Goal: Navigation & Orientation: Find specific page/section

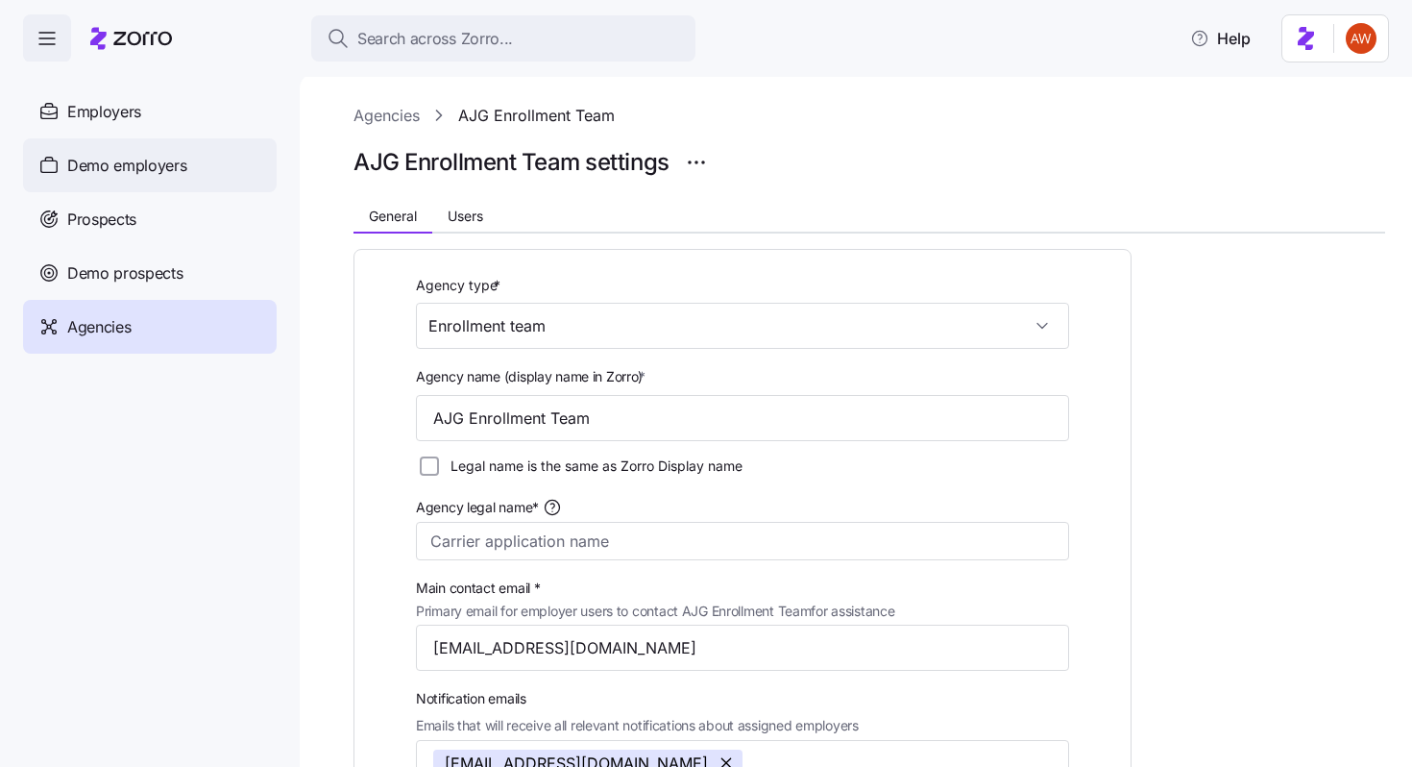
scroll to position [813, 0]
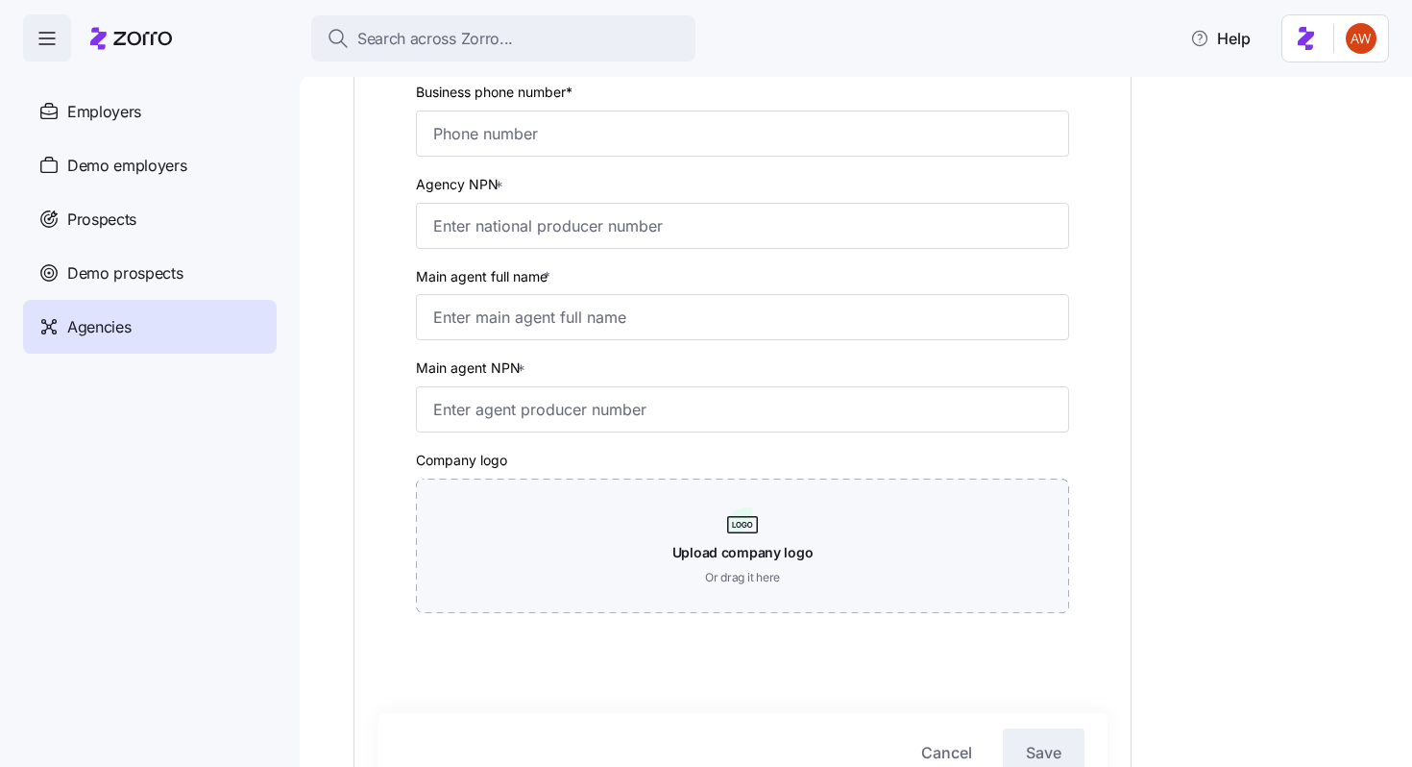
click at [165, 320] on div "Agencies" at bounding box center [150, 327] width 254 height 54
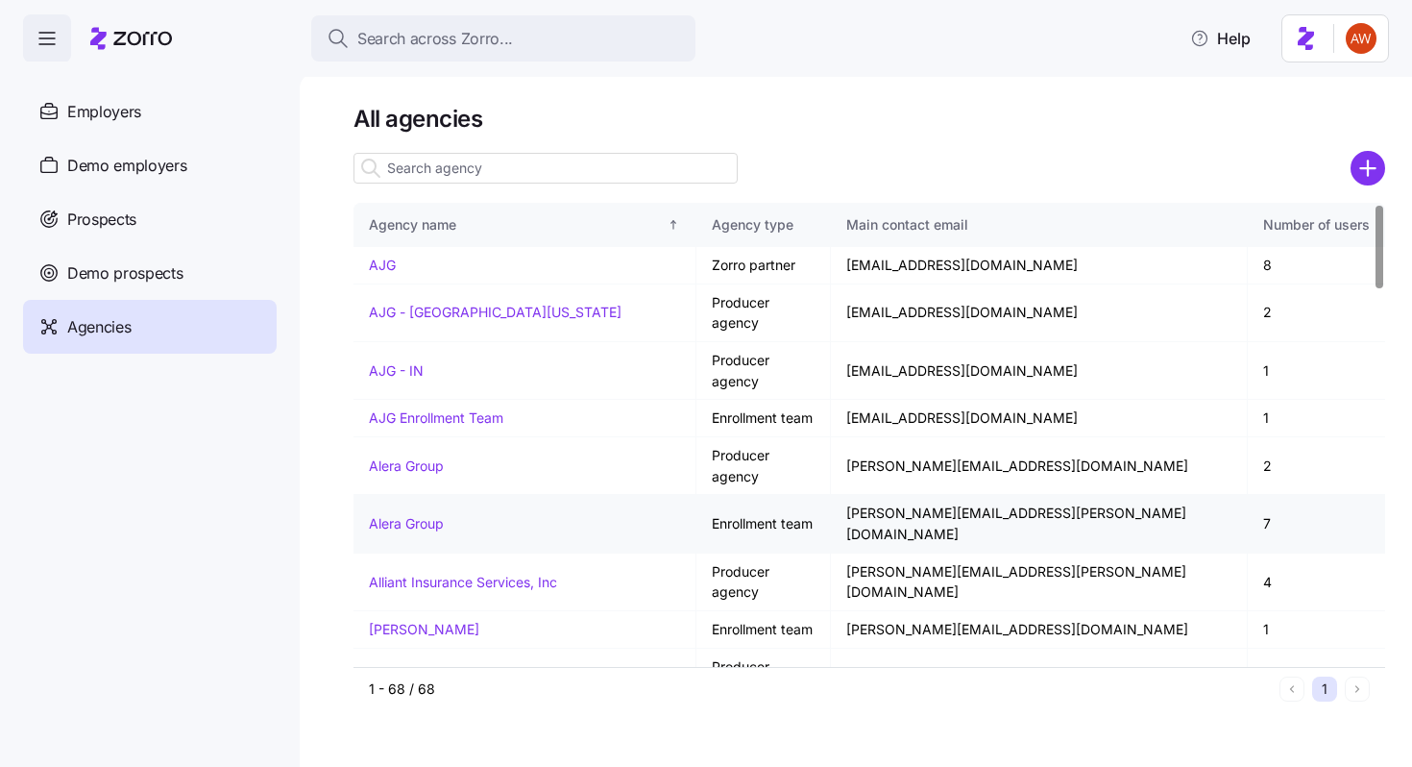
click at [420, 515] on link "Alera Group" at bounding box center [406, 523] width 75 height 16
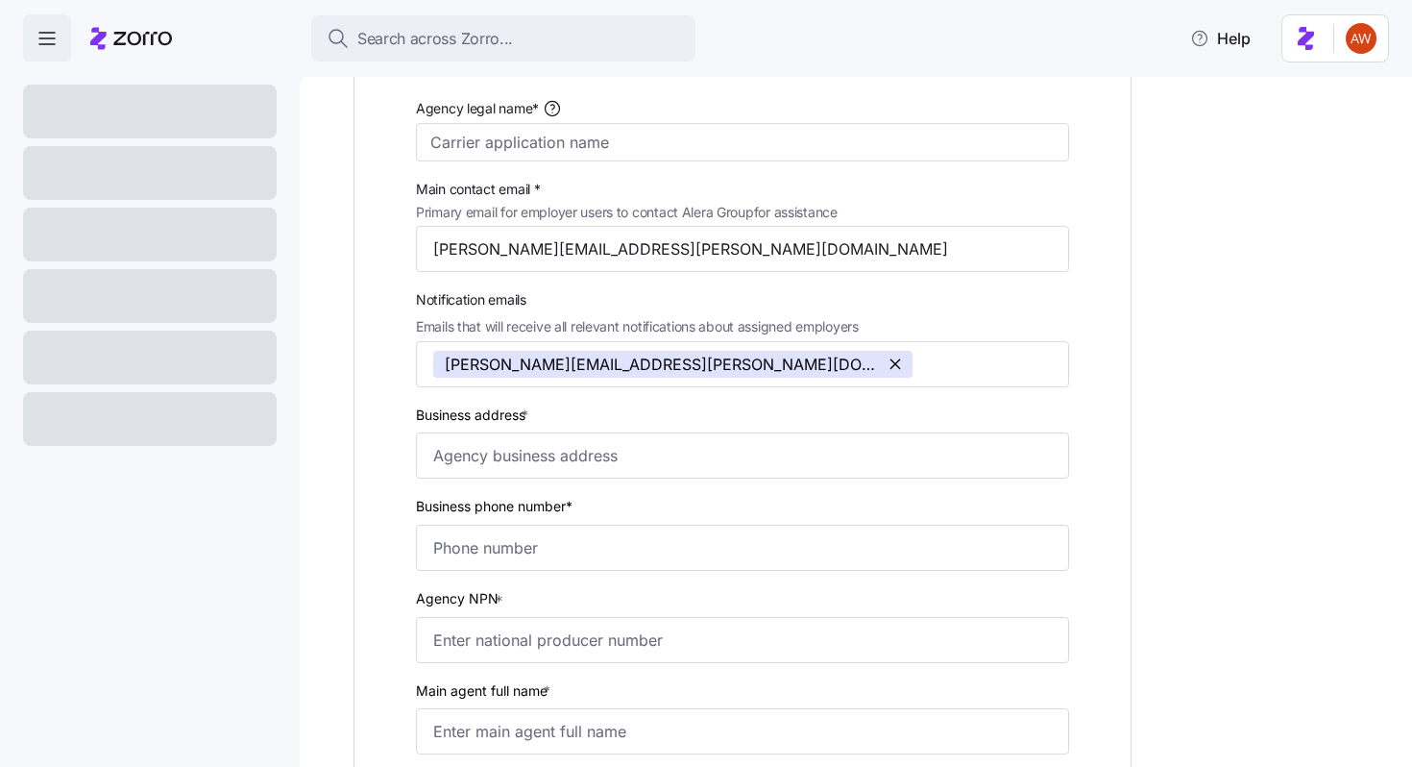
scroll to position [443, 0]
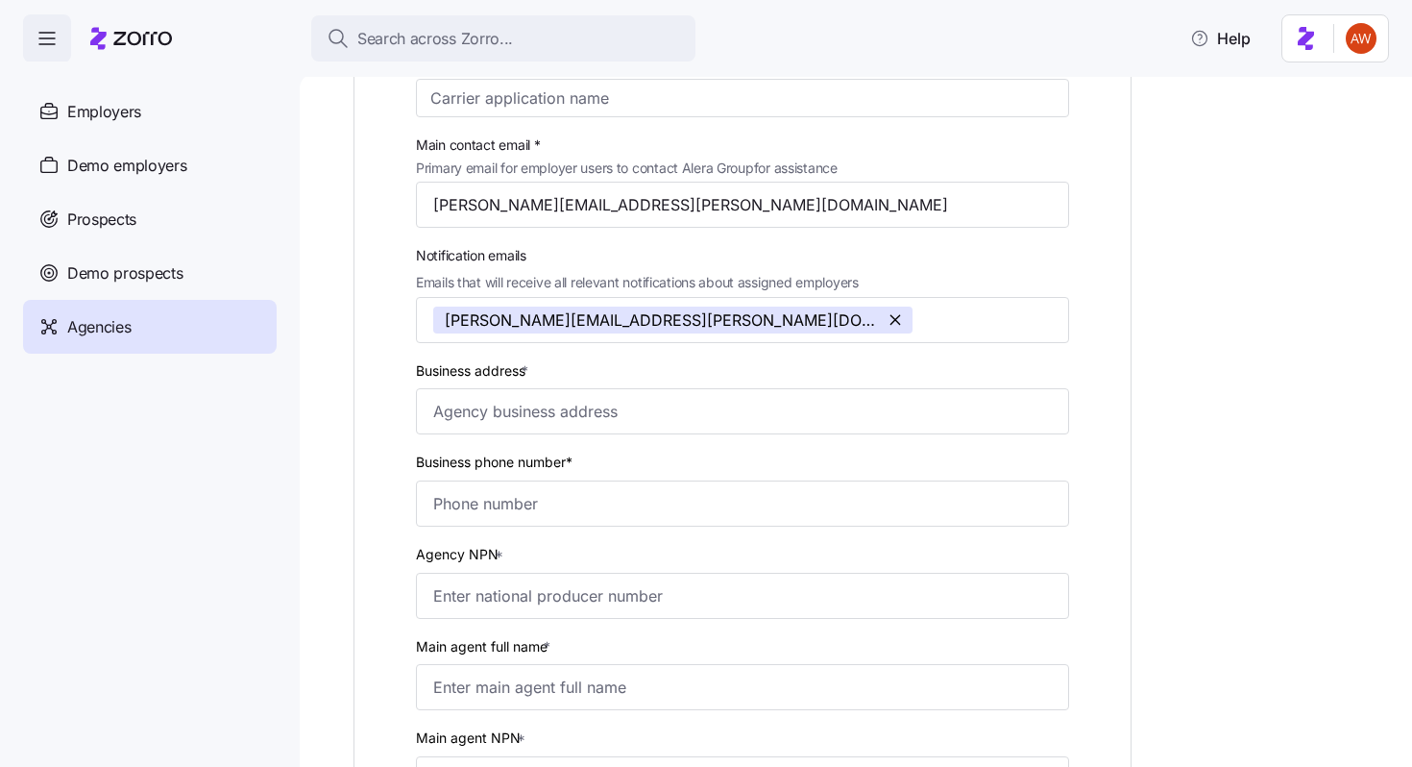
click at [227, 327] on div "Agencies" at bounding box center [150, 327] width 254 height 54
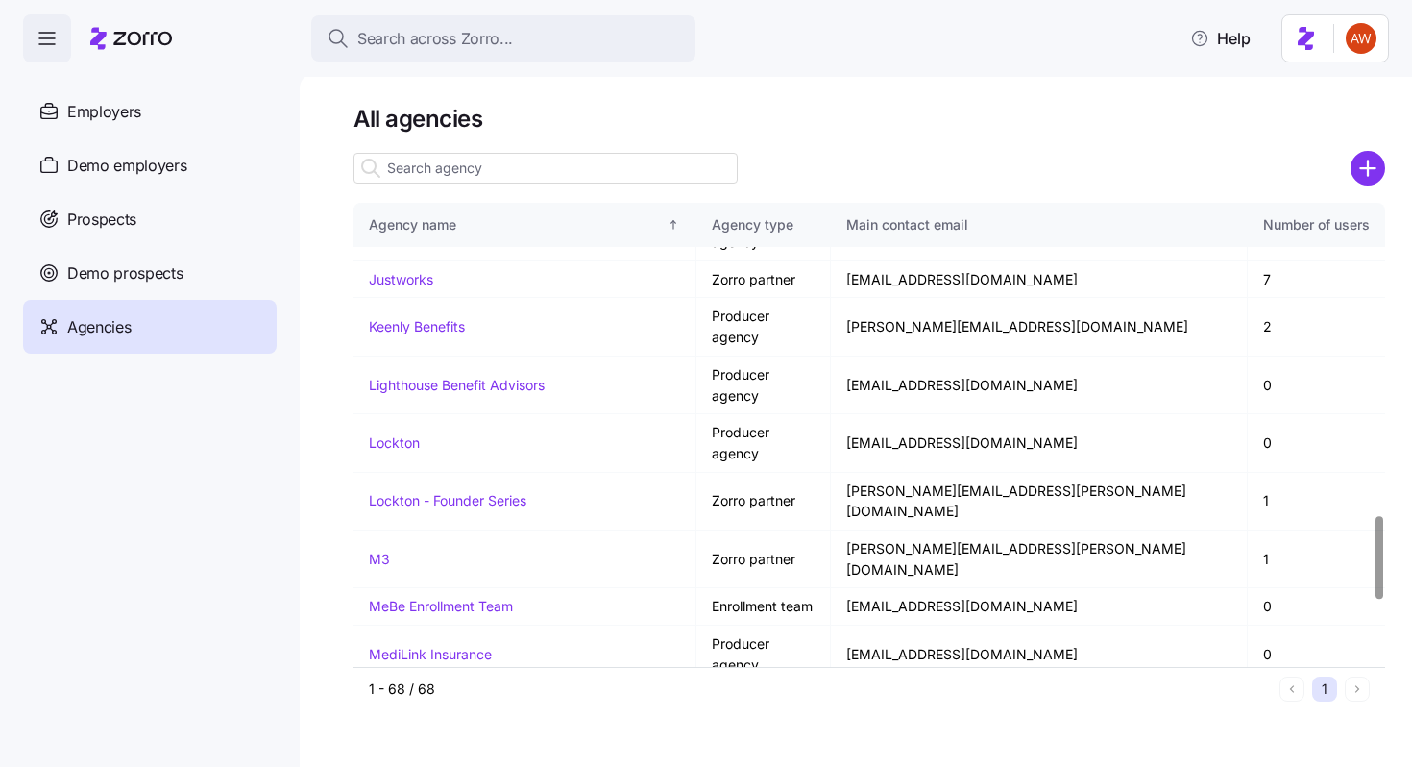
scroll to position [1737, 0]
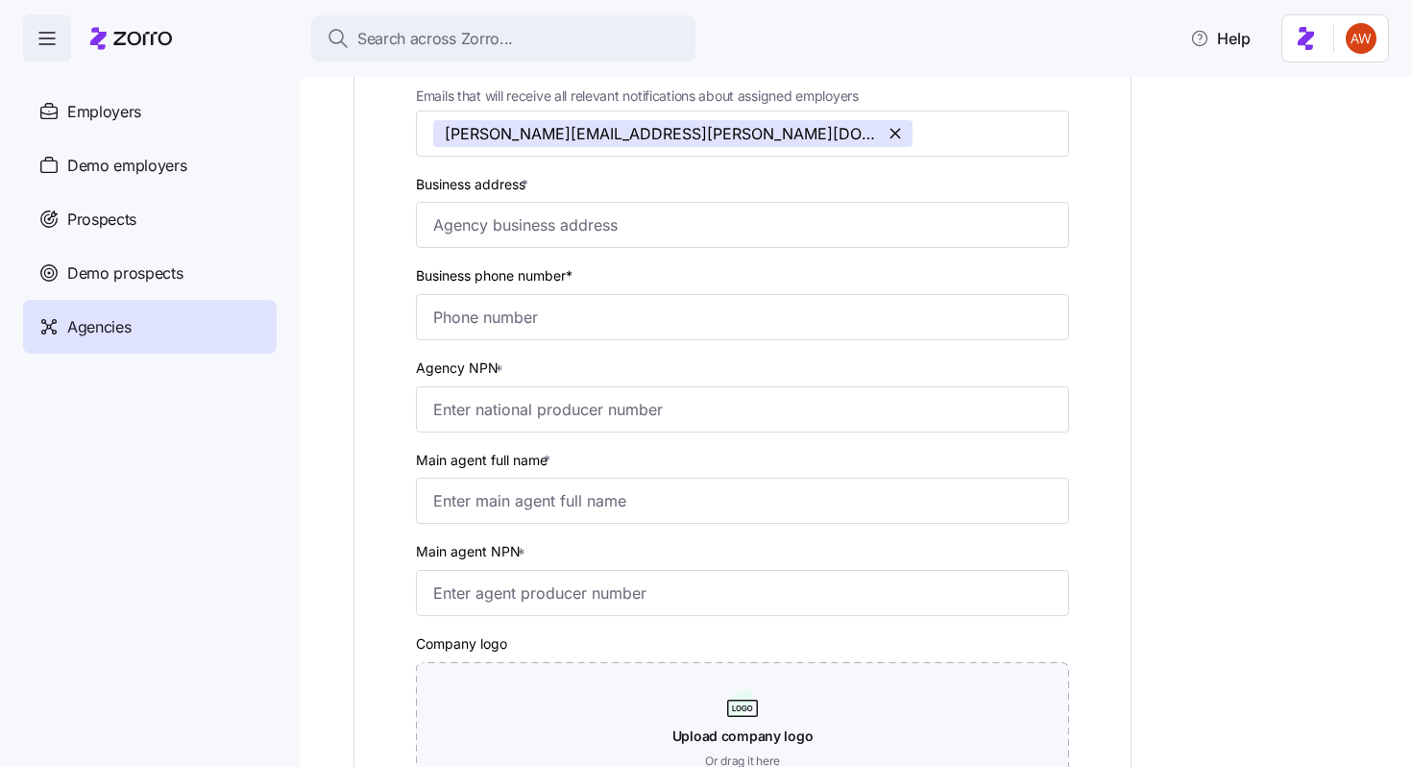
scroll to position [631, 0]
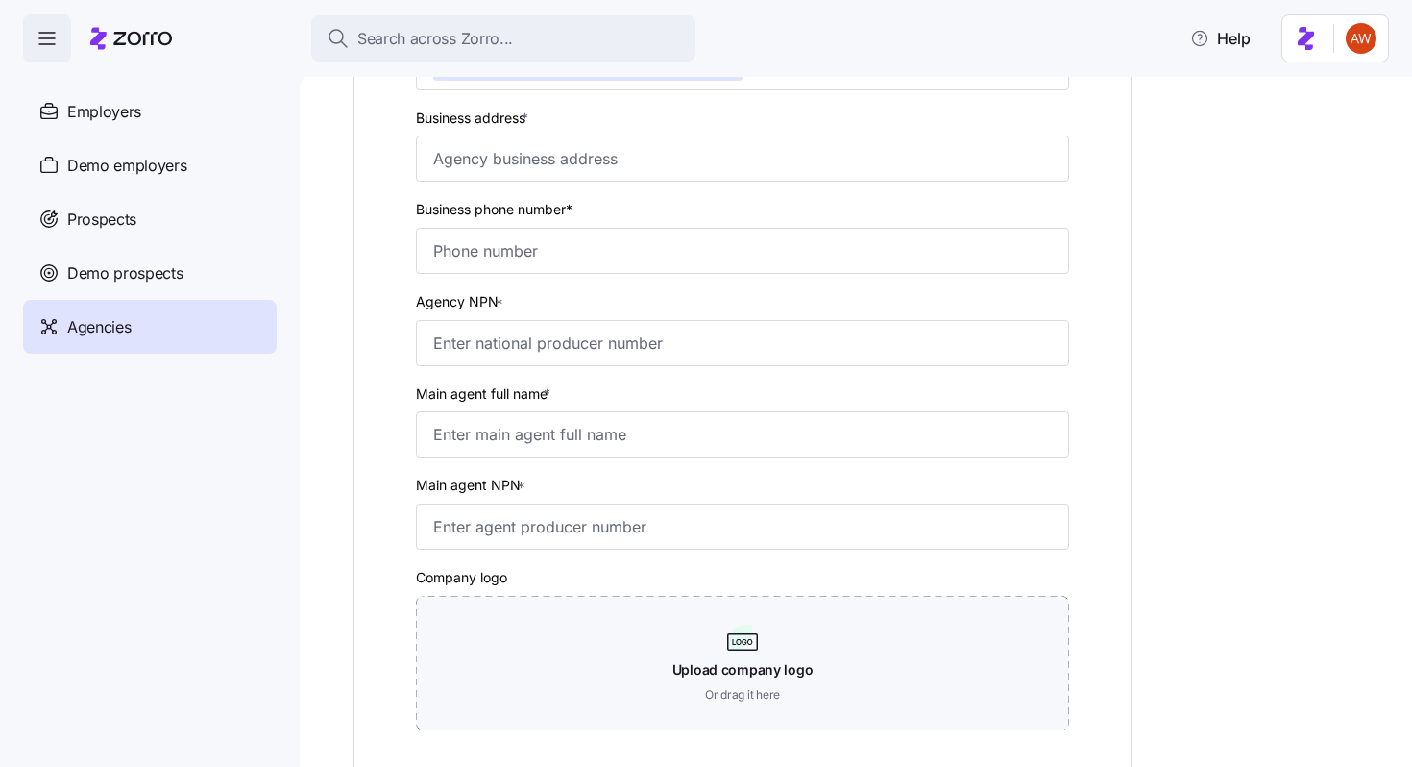
scroll to position [701, 0]
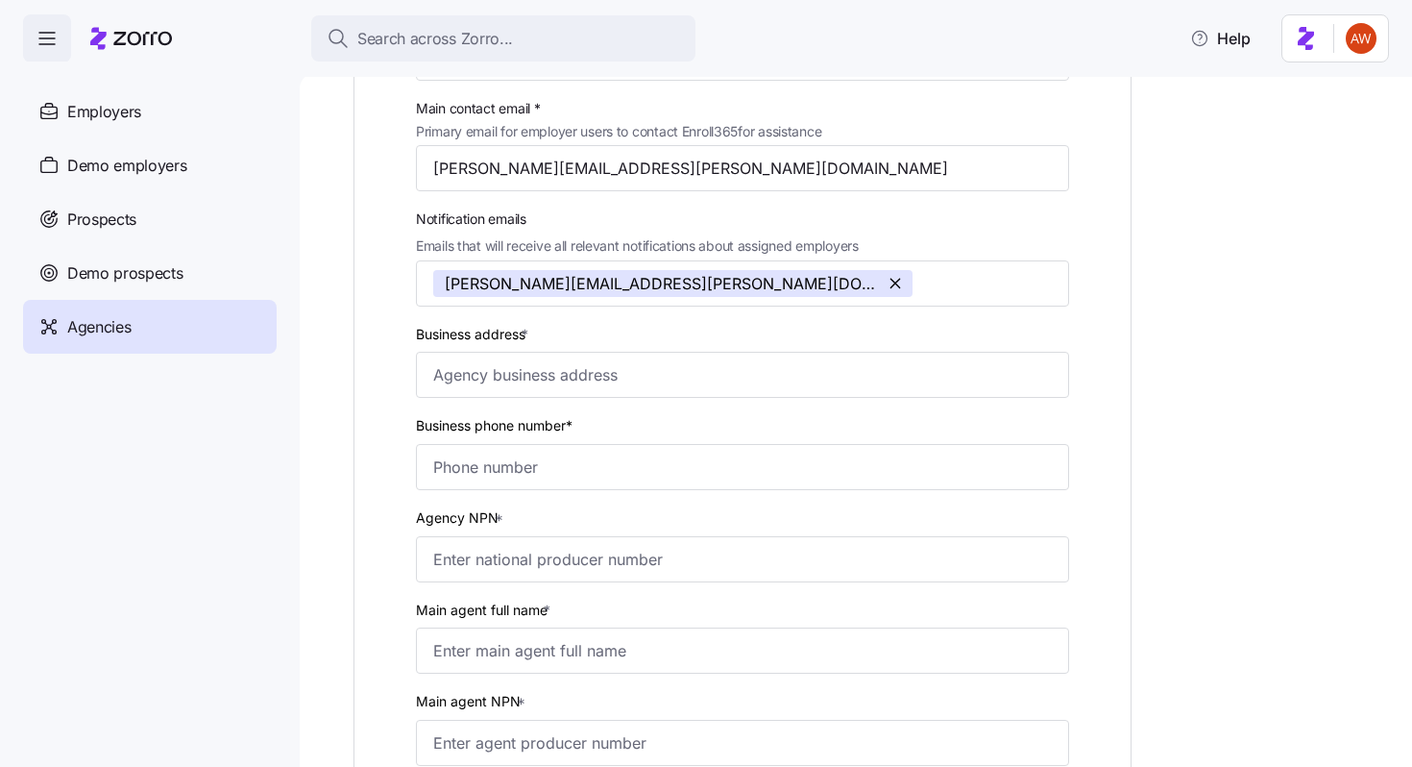
scroll to position [759, 0]
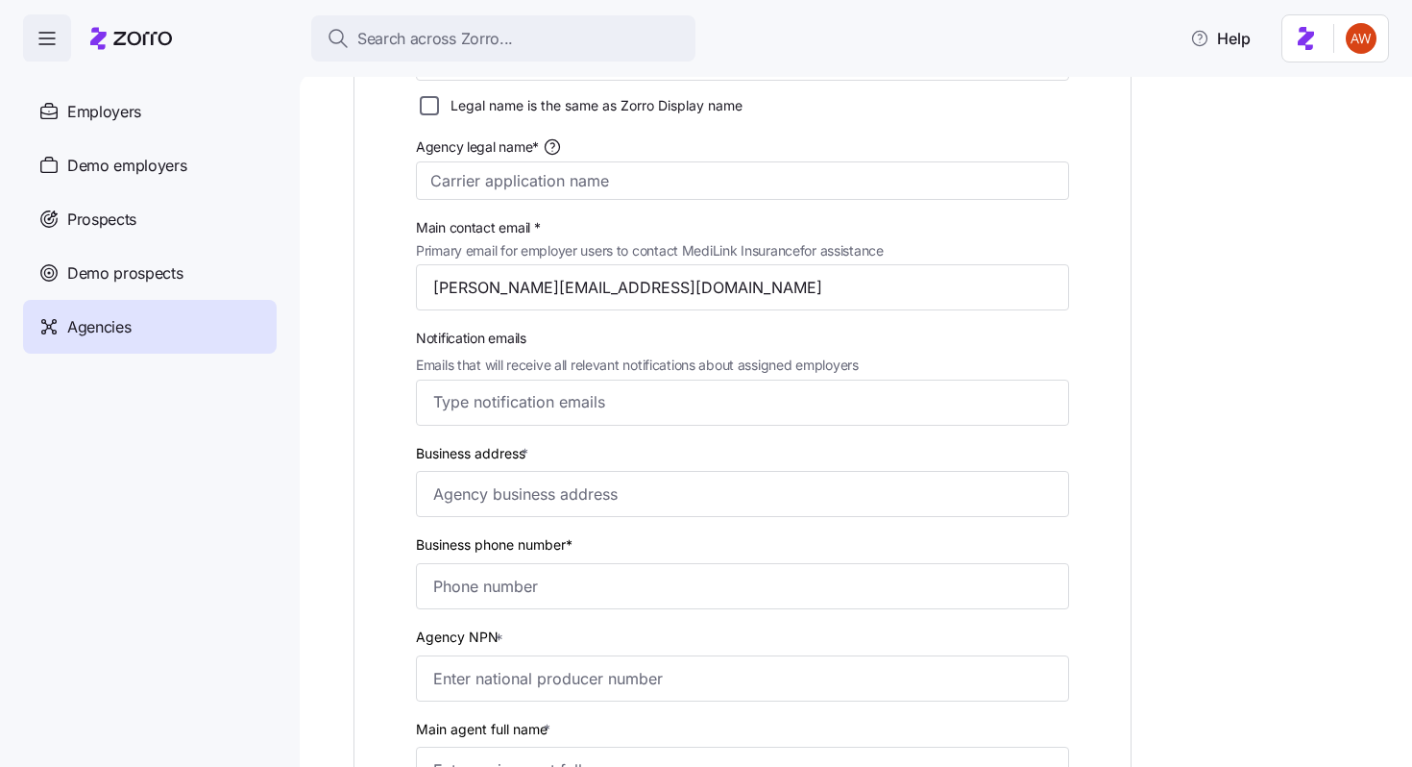
scroll to position [557, 0]
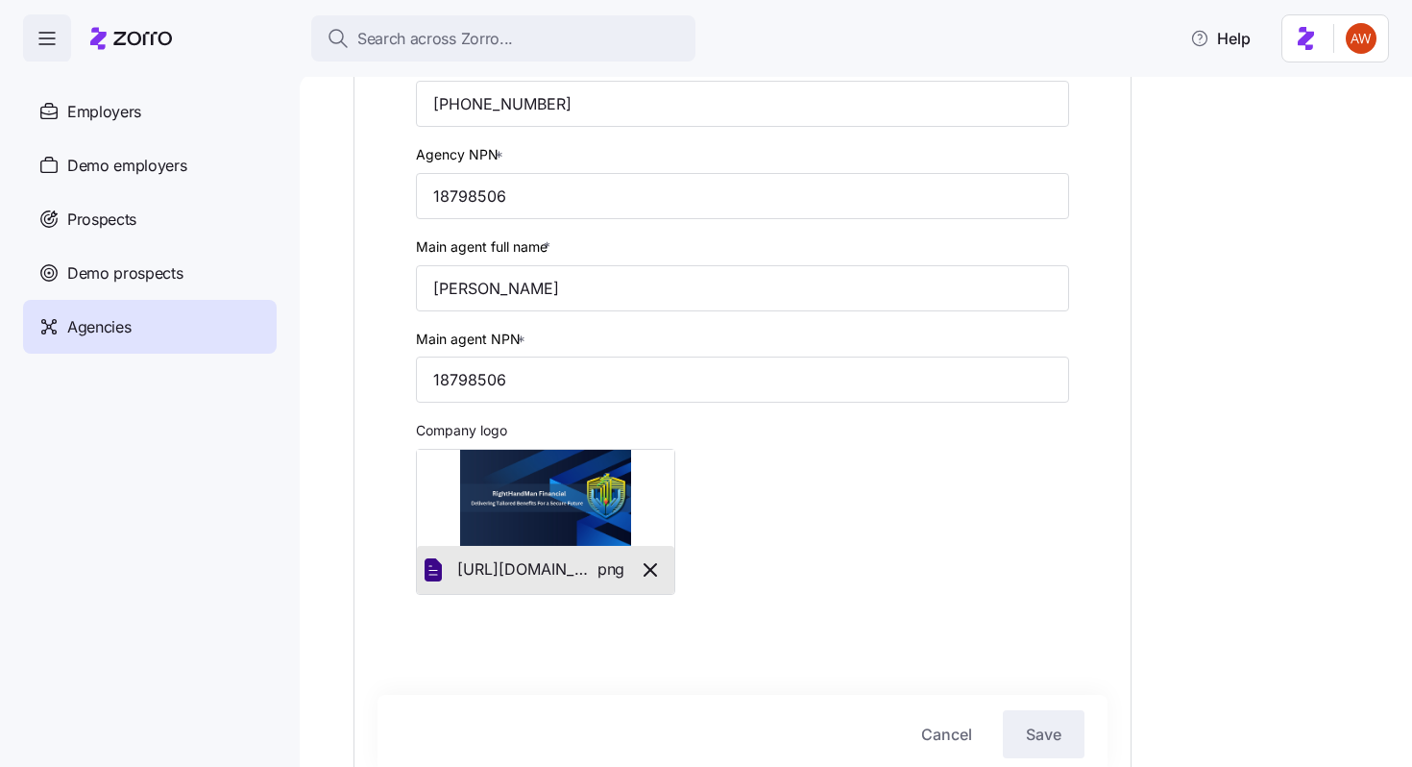
scroll to position [765, 0]
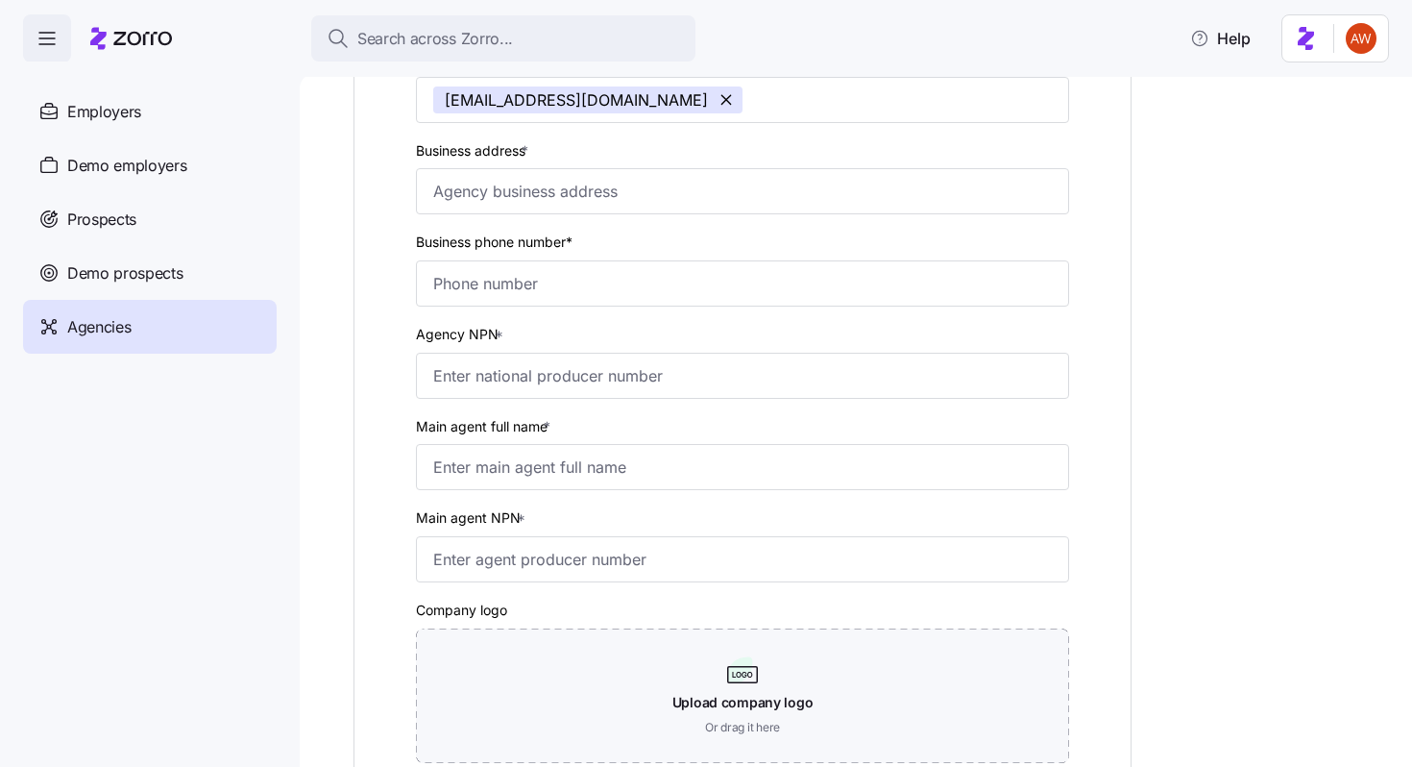
scroll to position [665, 0]
